Goal: Task Accomplishment & Management: Manage account settings

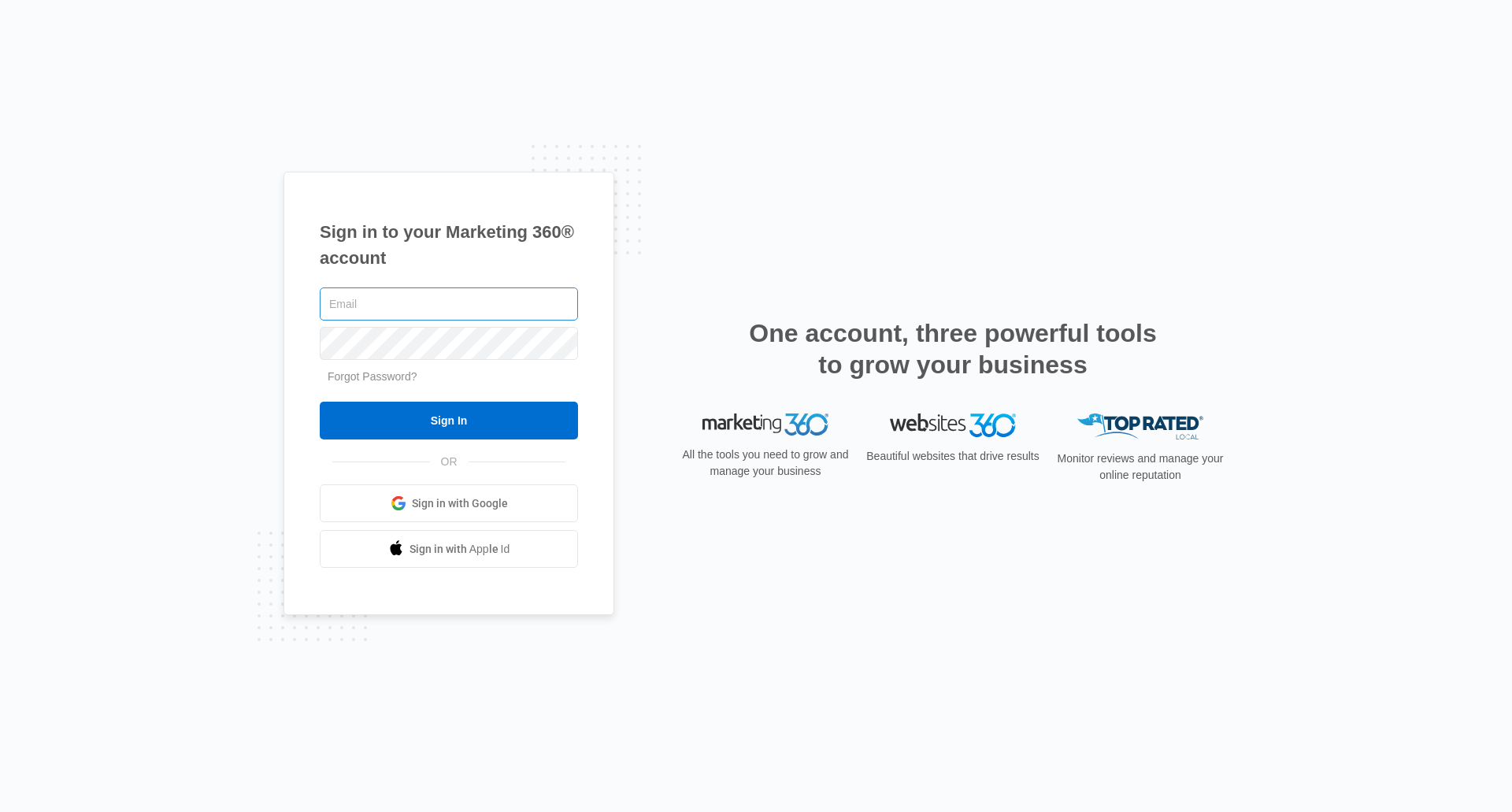
click at [512, 304] on input "text" at bounding box center [449, 303] width 258 height 33
click at [506, 299] on input "text" at bounding box center [449, 303] width 258 height 33
click at [358, 377] on link "Forgot Password?" at bounding box center [372, 376] width 89 height 13
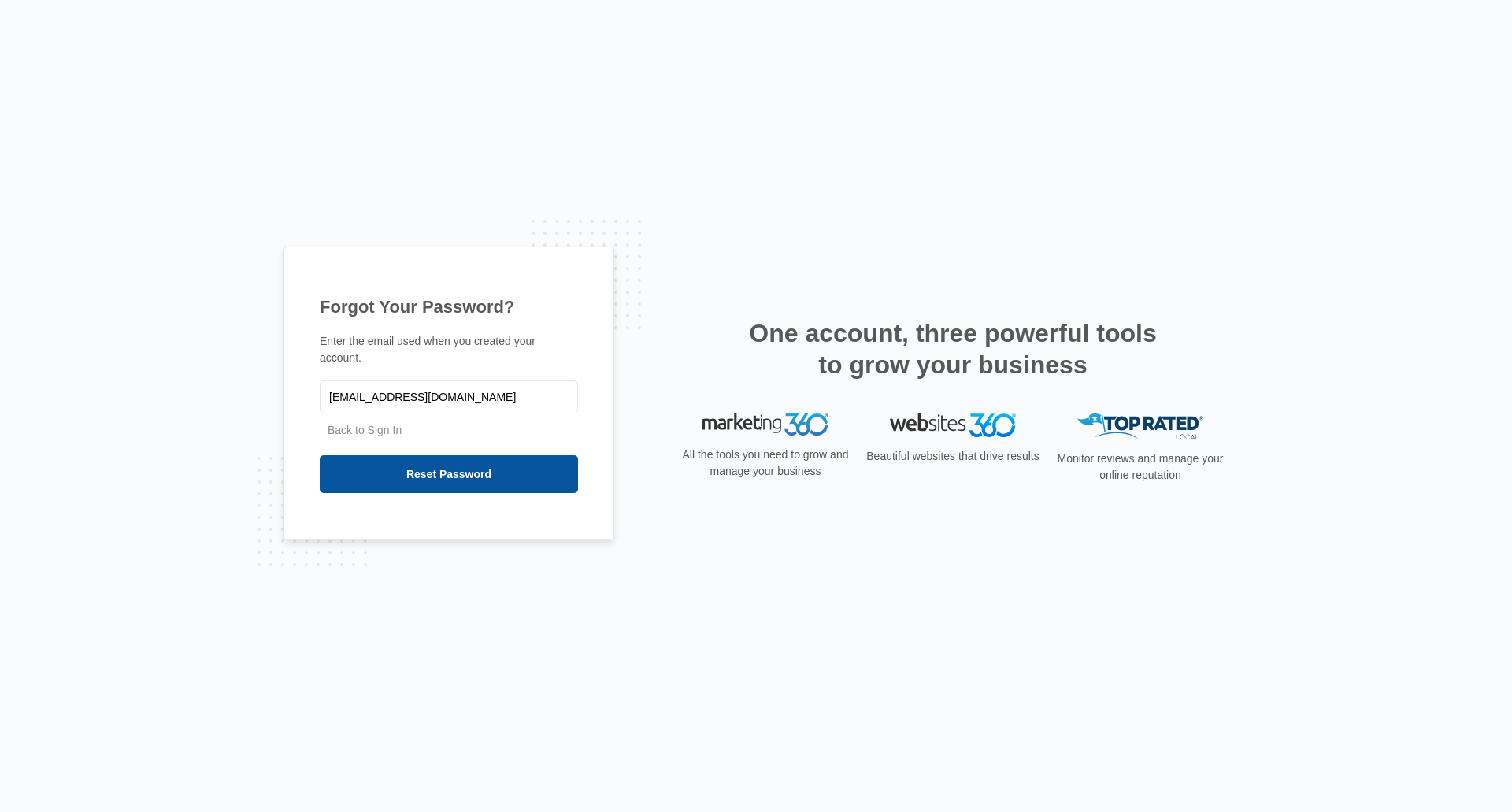
type input "[EMAIL_ADDRESS][DOMAIN_NAME]"
click at [485, 464] on input "Reset Password" at bounding box center [449, 474] width 258 height 38
